Goal: Transaction & Acquisition: Purchase product/service

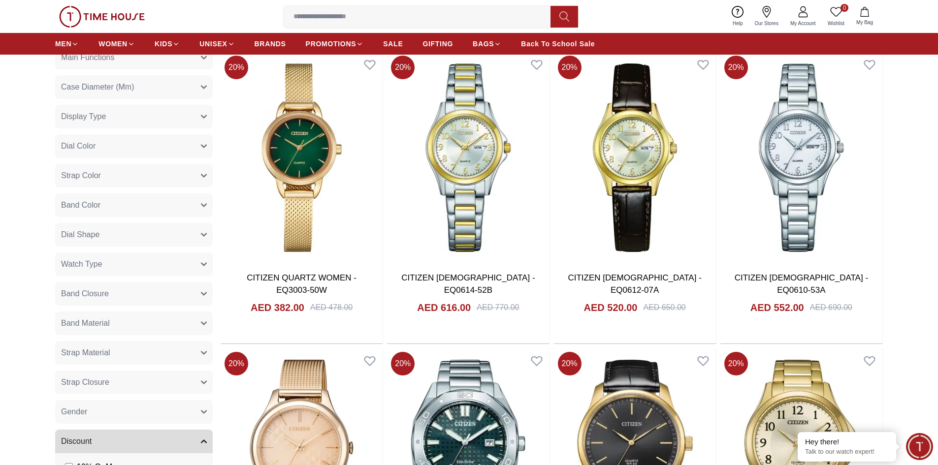
scroll to position [493, 0]
click at [195, 411] on button "Gender" at bounding box center [134, 412] width 158 height 24
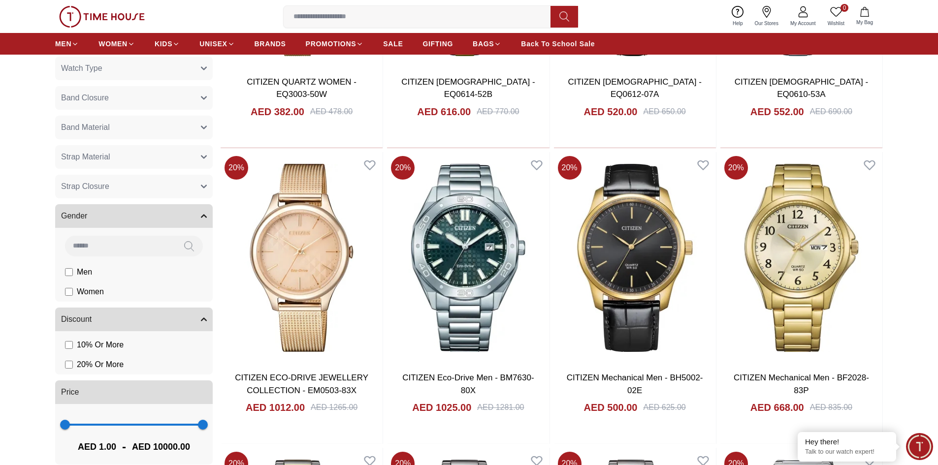
scroll to position [690, 0]
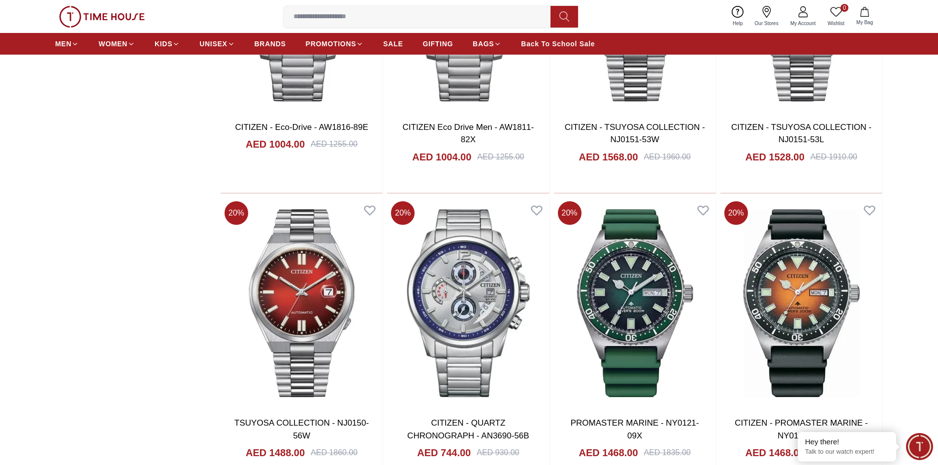
scroll to position [1576, 0]
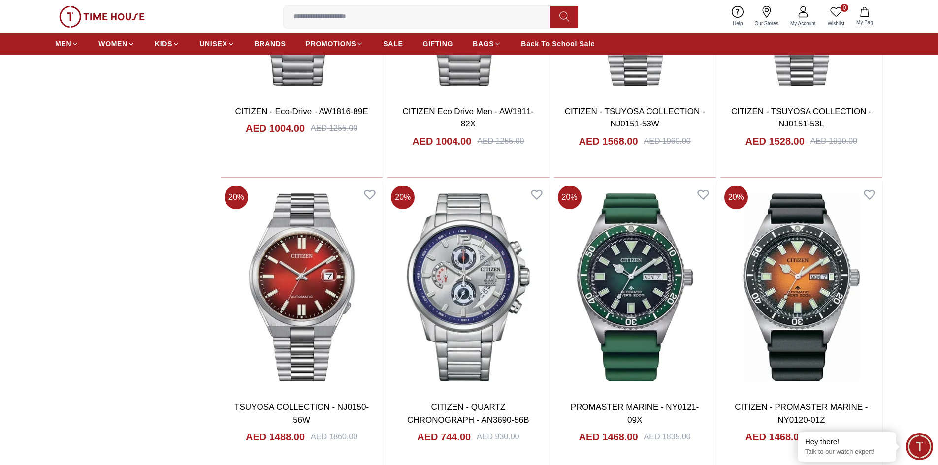
scroll to position [1478, 0]
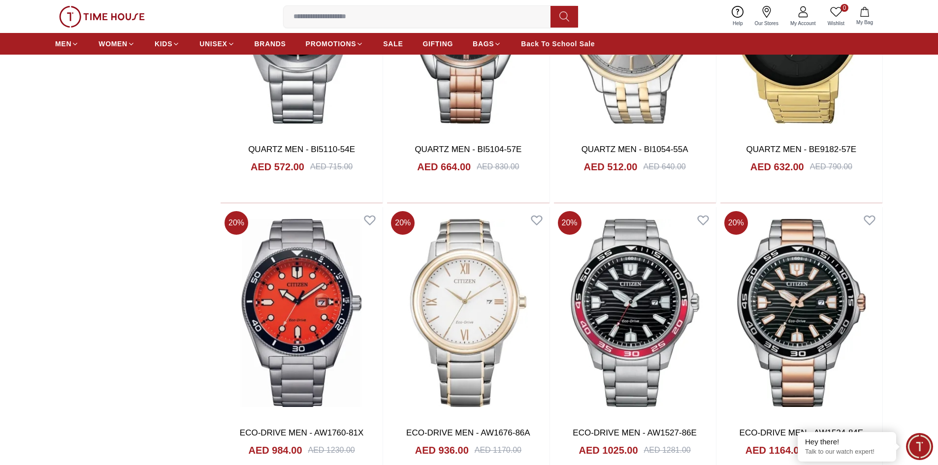
scroll to position [4482, 0]
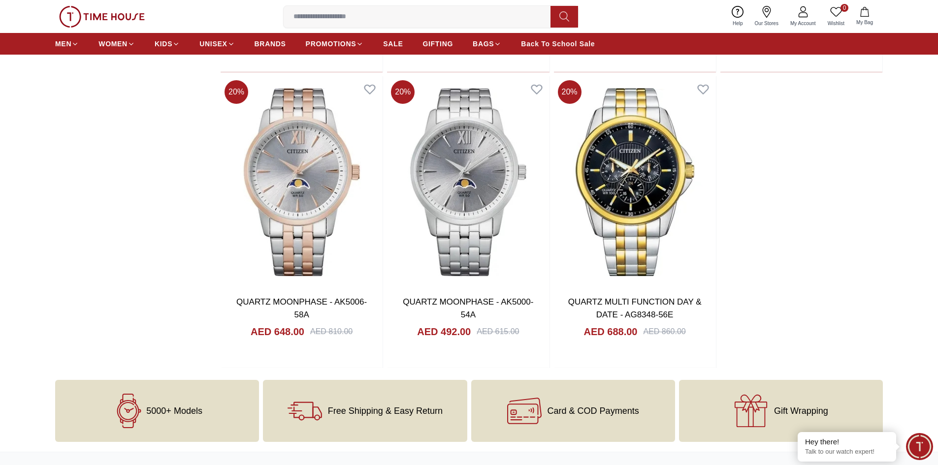
scroll to position [6896, 0]
